Goal: Check status: Check status

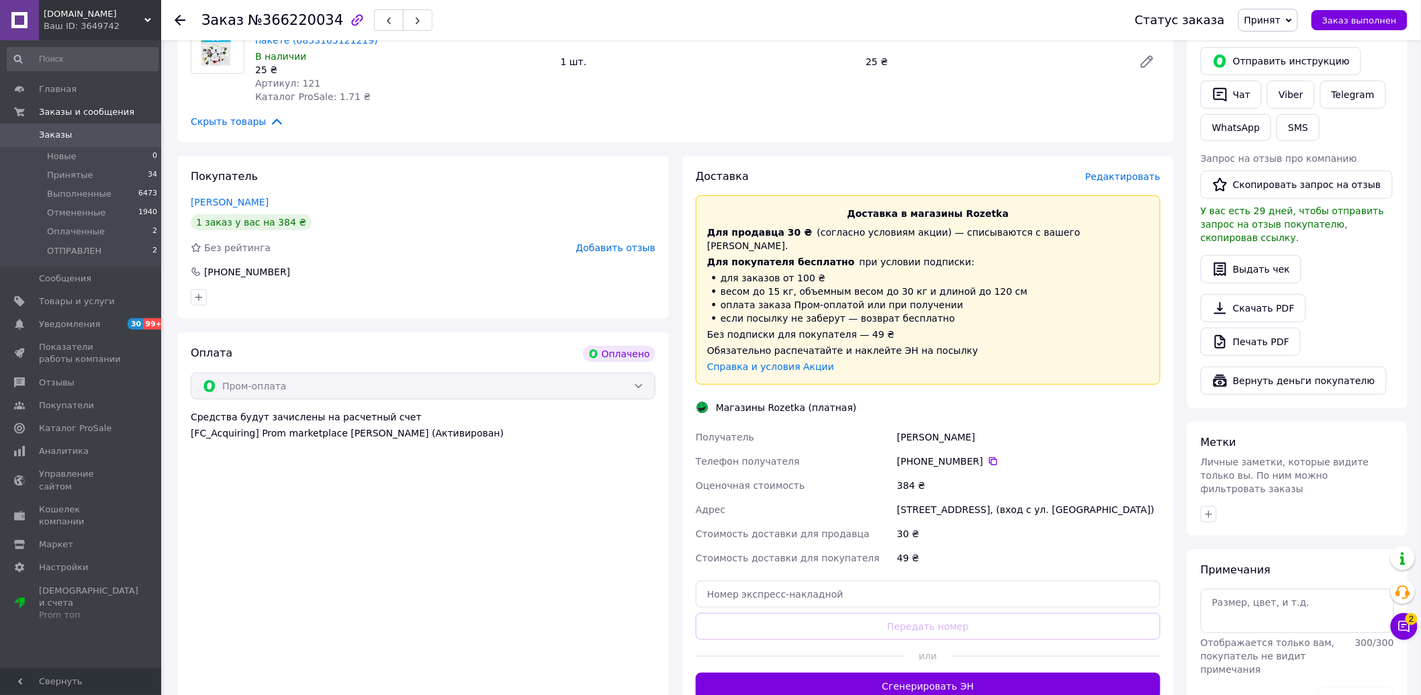
scroll to position [447, 0]
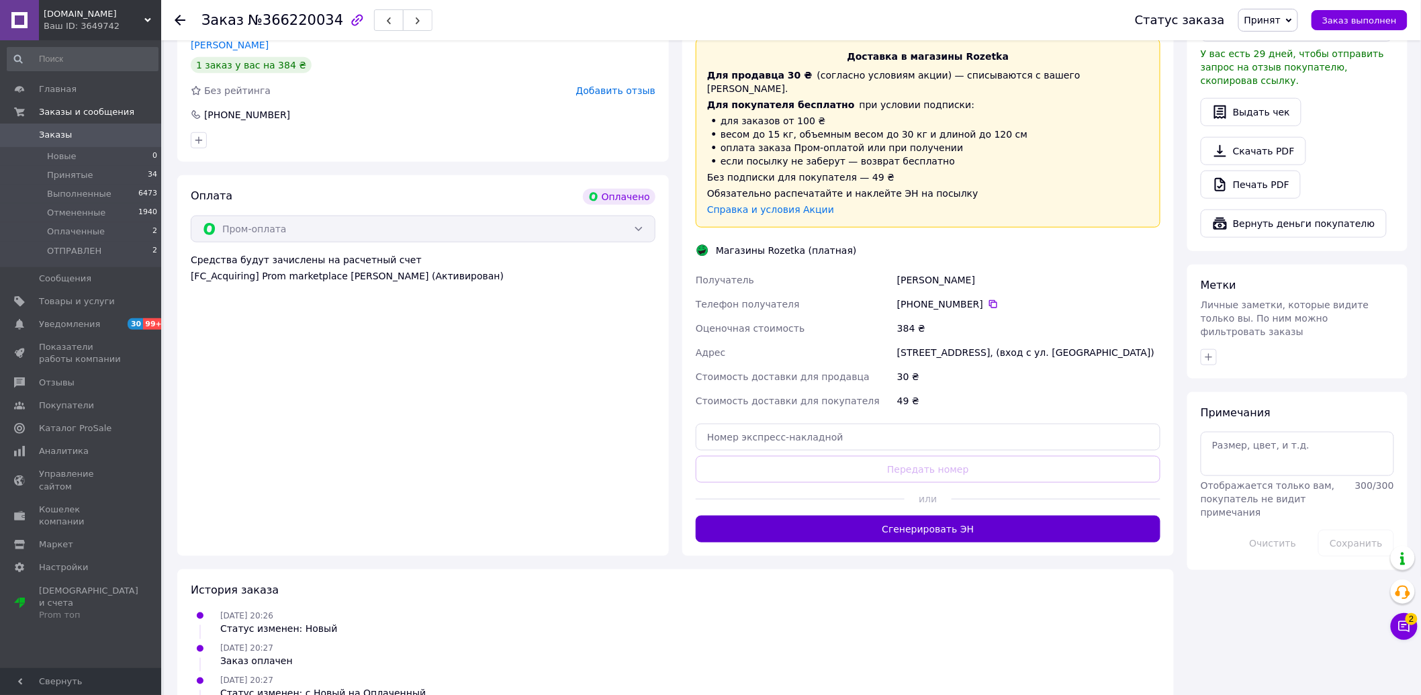
click at [867, 516] on button "Сгенерировать ЭН" at bounding box center [928, 529] width 465 height 27
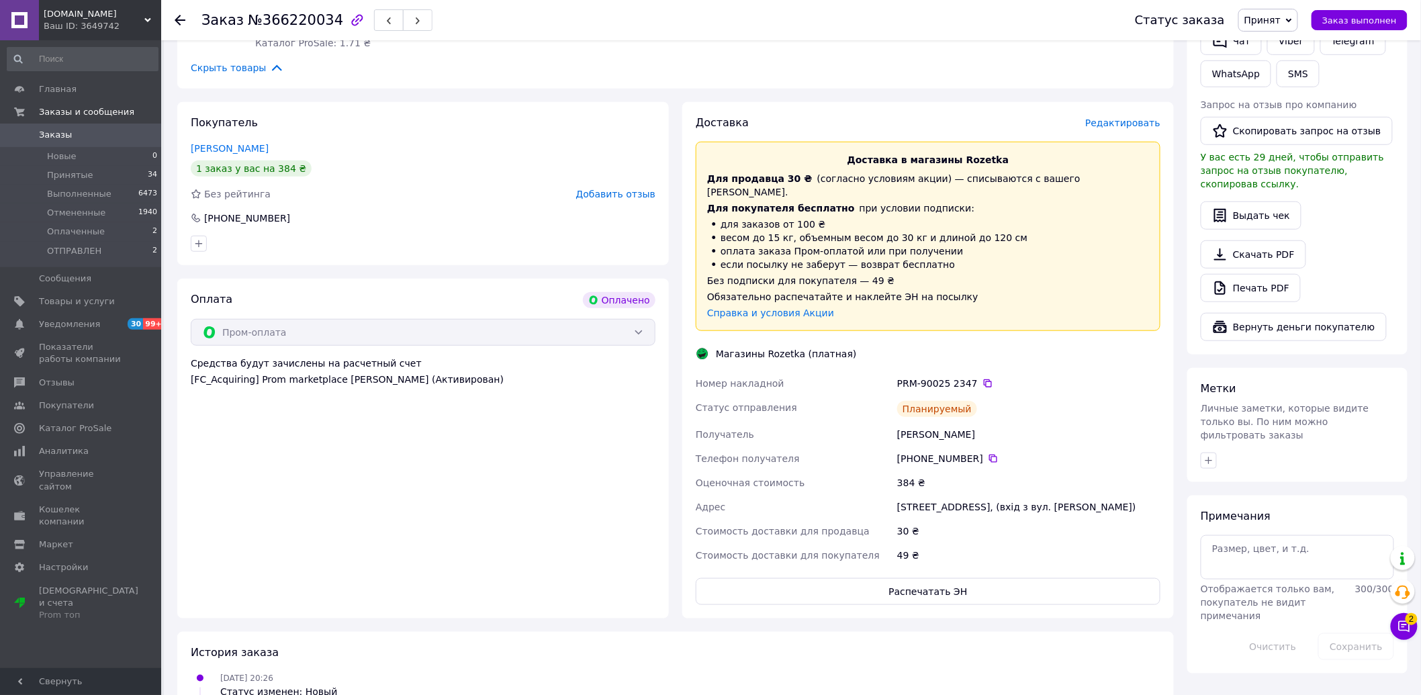
scroll to position [224, 0]
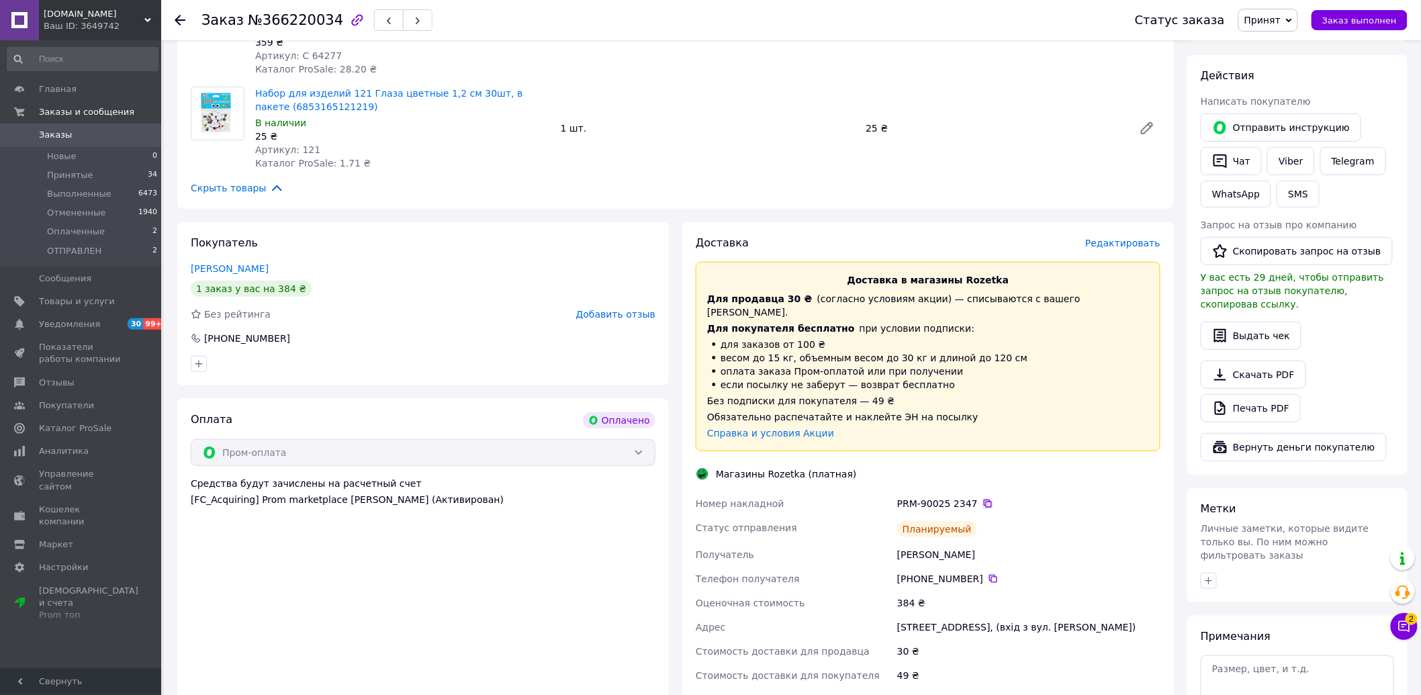
click at [984, 500] on icon at bounding box center [988, 504] width 8 height 8
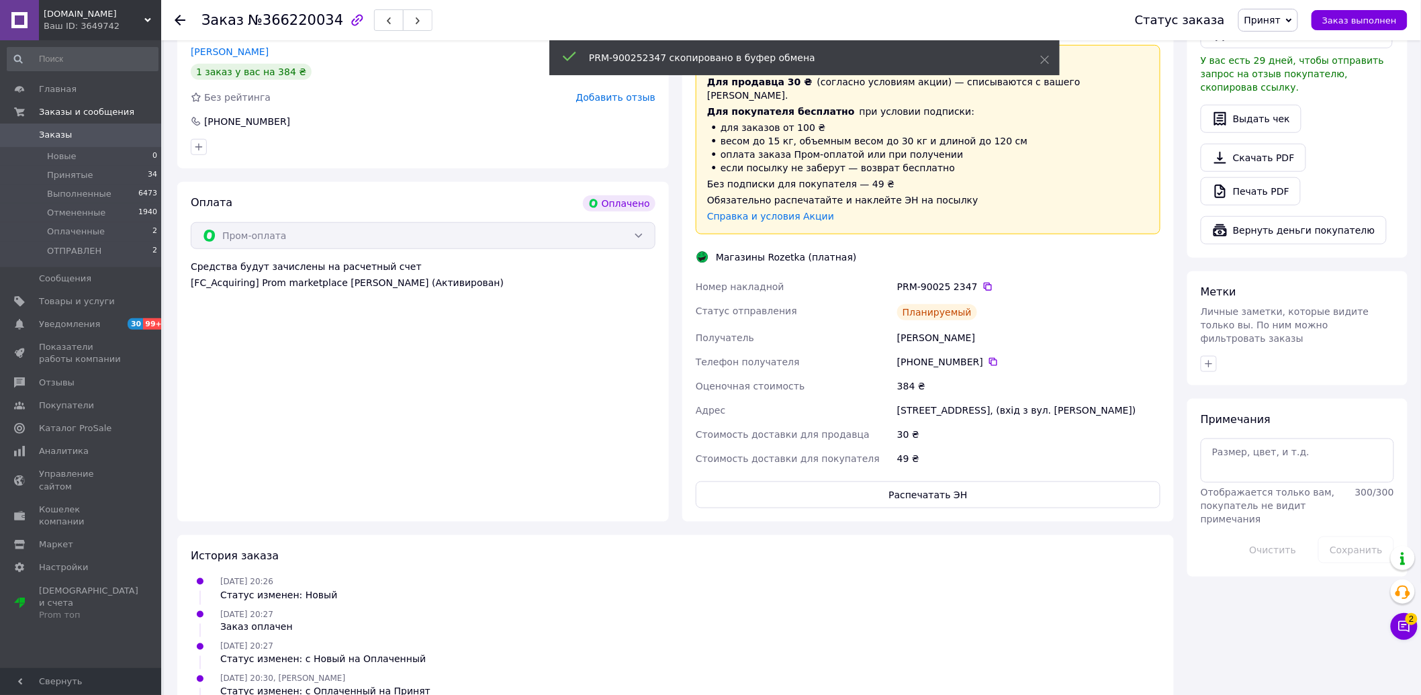
scroll to position [488, 0]
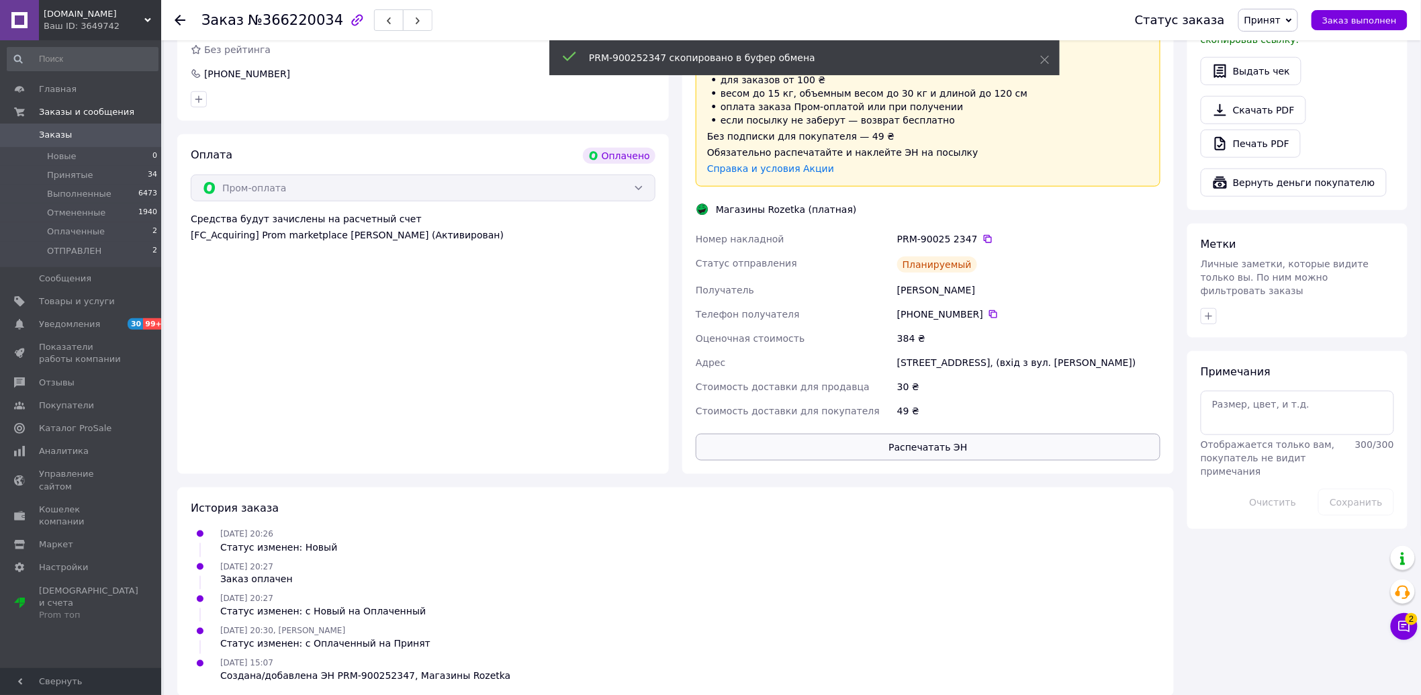
click at [915, 434] on button "Распечатать ЭН" at bounding box center [928, 447] width 465 height 27
